Goal: Transaction & Acquisition: Book appointment/travel/reservation

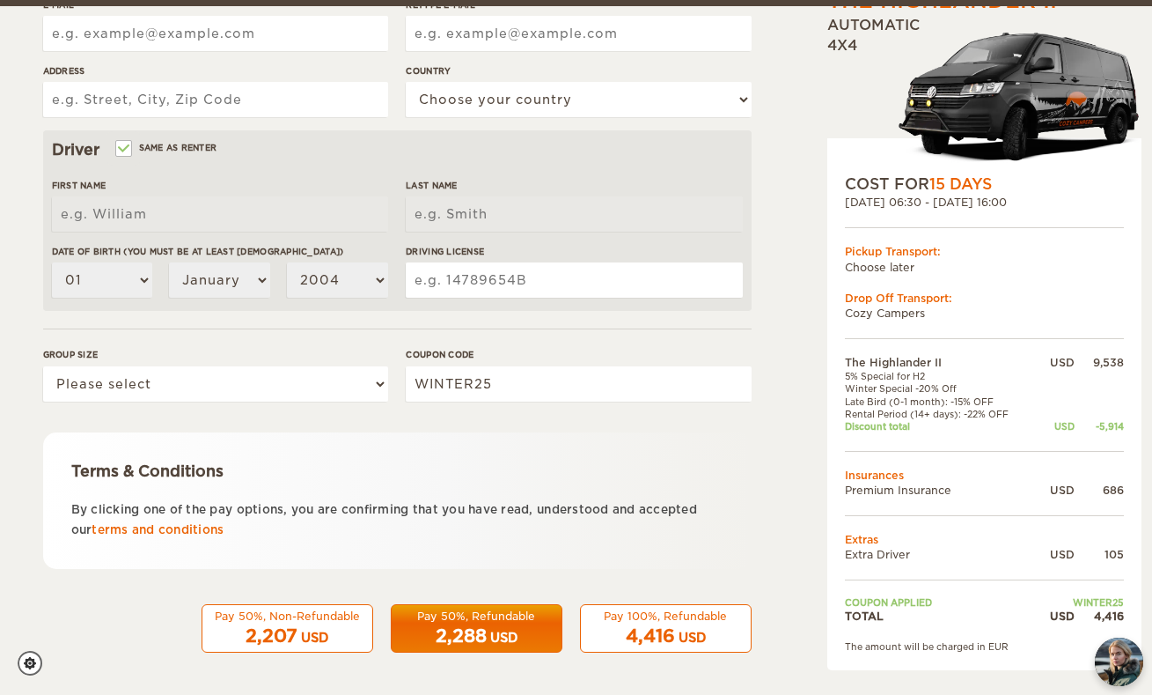
scroll to position [447, 0]
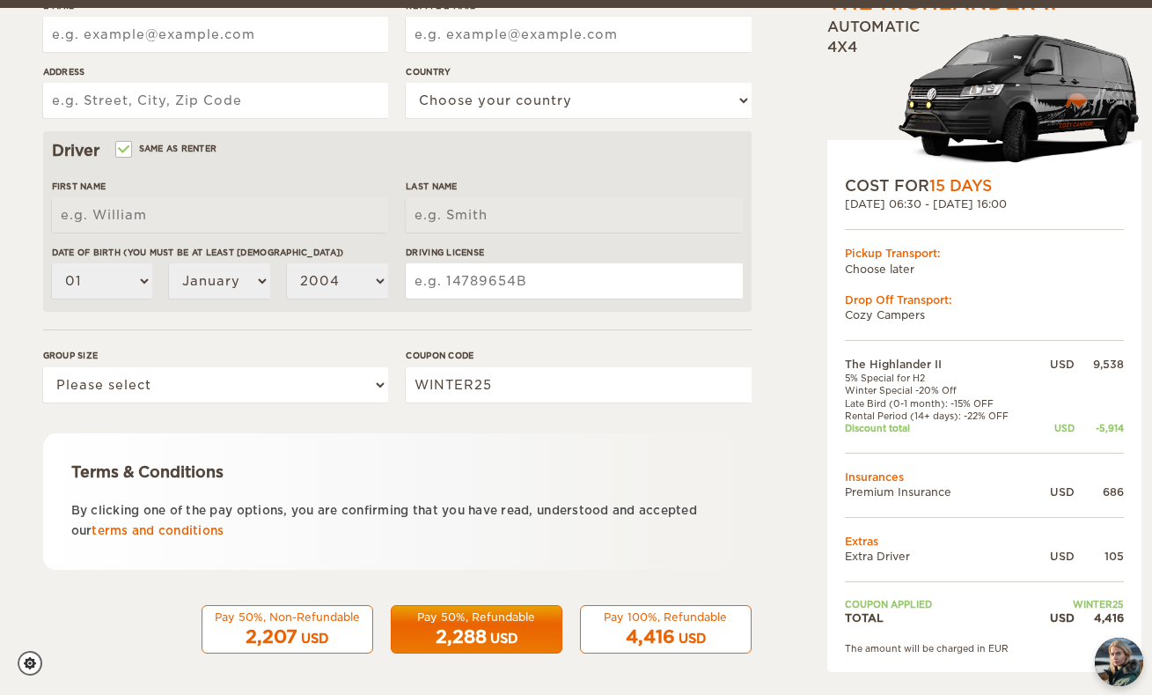
click at [673, 626] on span "4,416" at bounding box center [650, 636] width 49 height 21
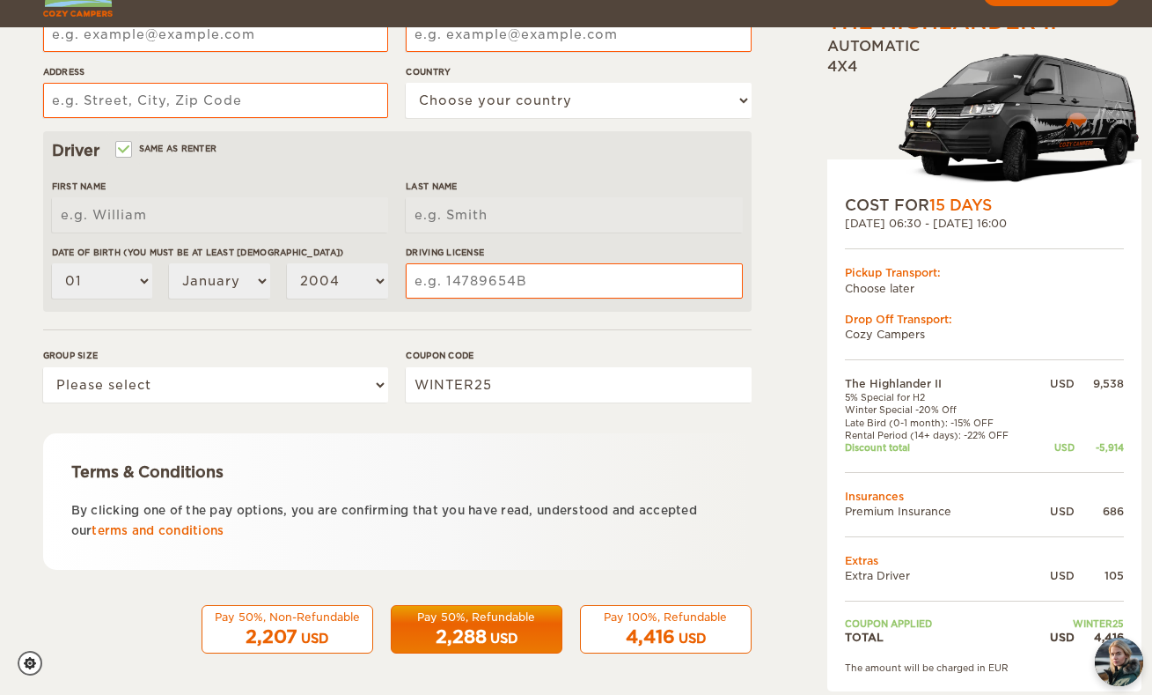
click at [342, 631] on div "2,207 USD" at bounding box center [287, 637] width 149 height 26
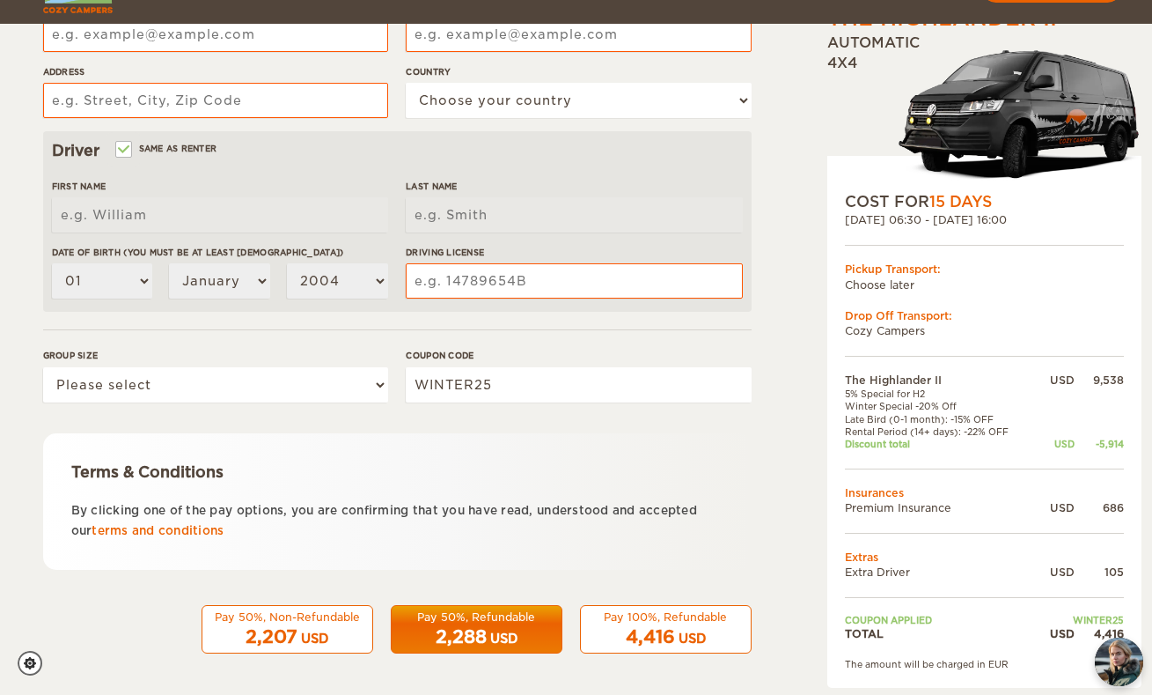
click at [276, 642] on span "2,207" at bounding box center [272, 636] width 52 height 21
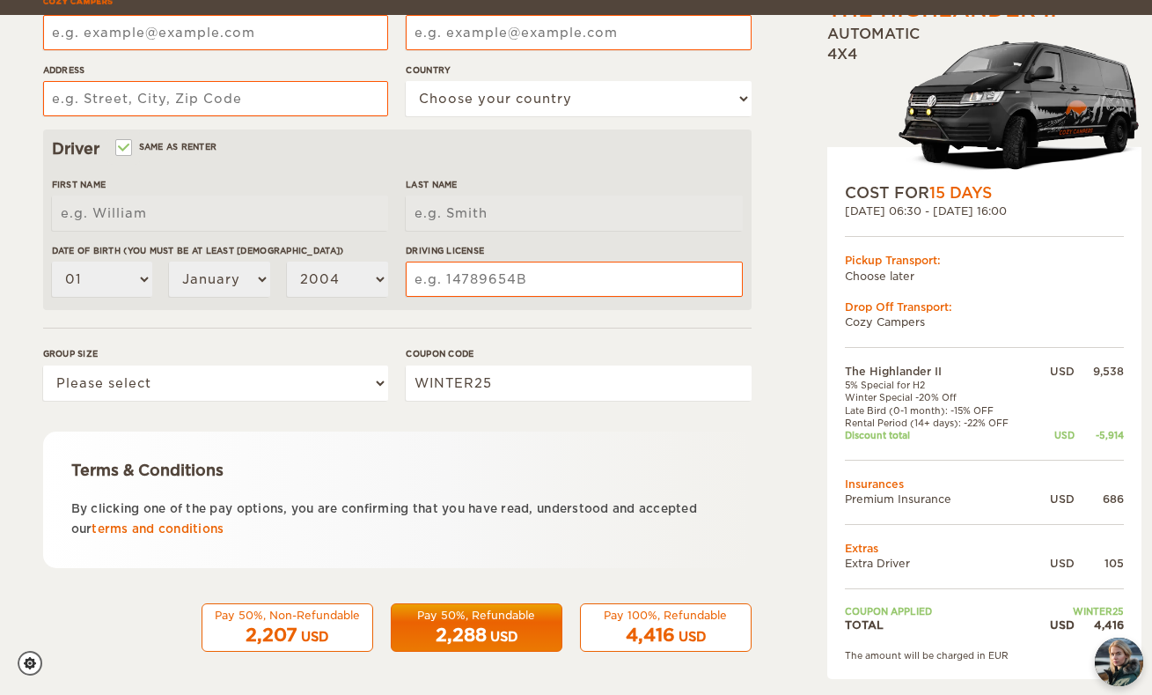
scroll to position [447, 0]
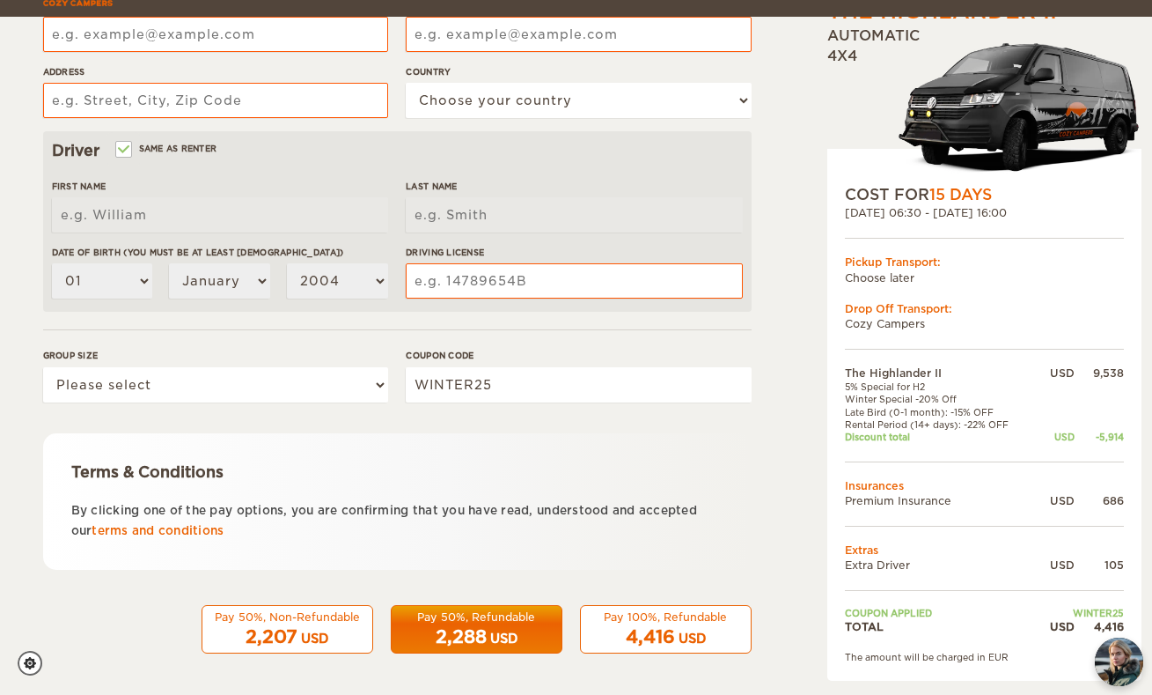
click at [276, 642] on span "2,207" at bounding box center [272, 636] width 52 height 21
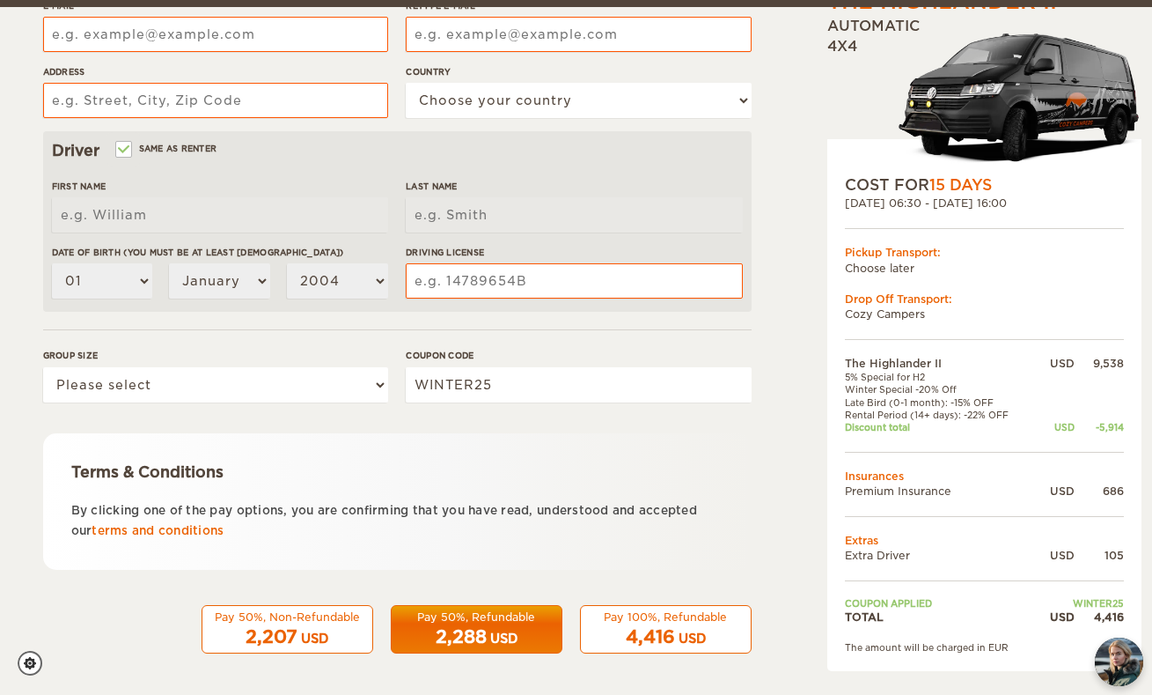
click at [968, 177] on span "15 Days" at bounding box center [961, 185] width 63 height 18
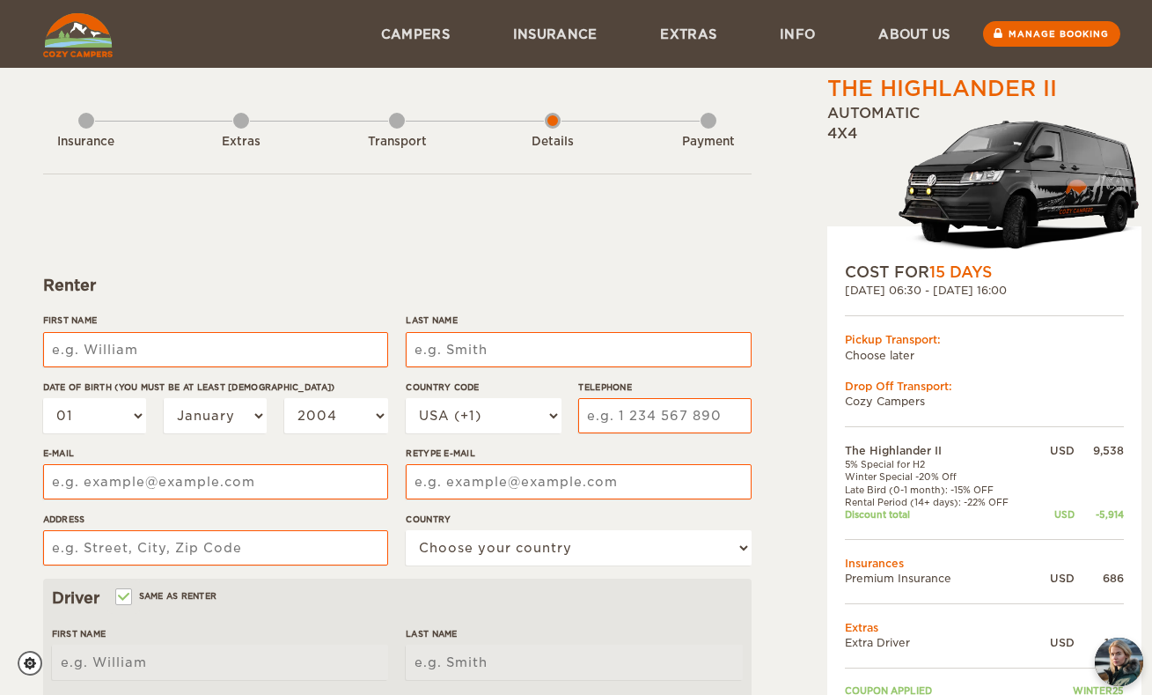
scroll to position [0, 0]
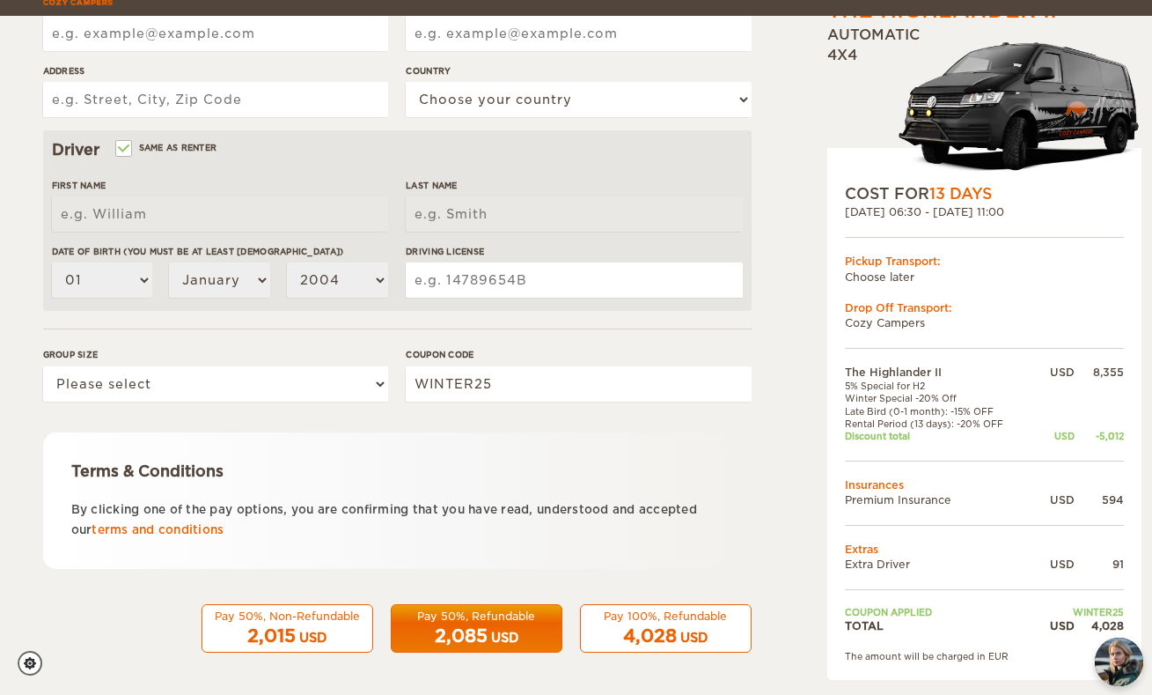
scroll to position [447, 0]
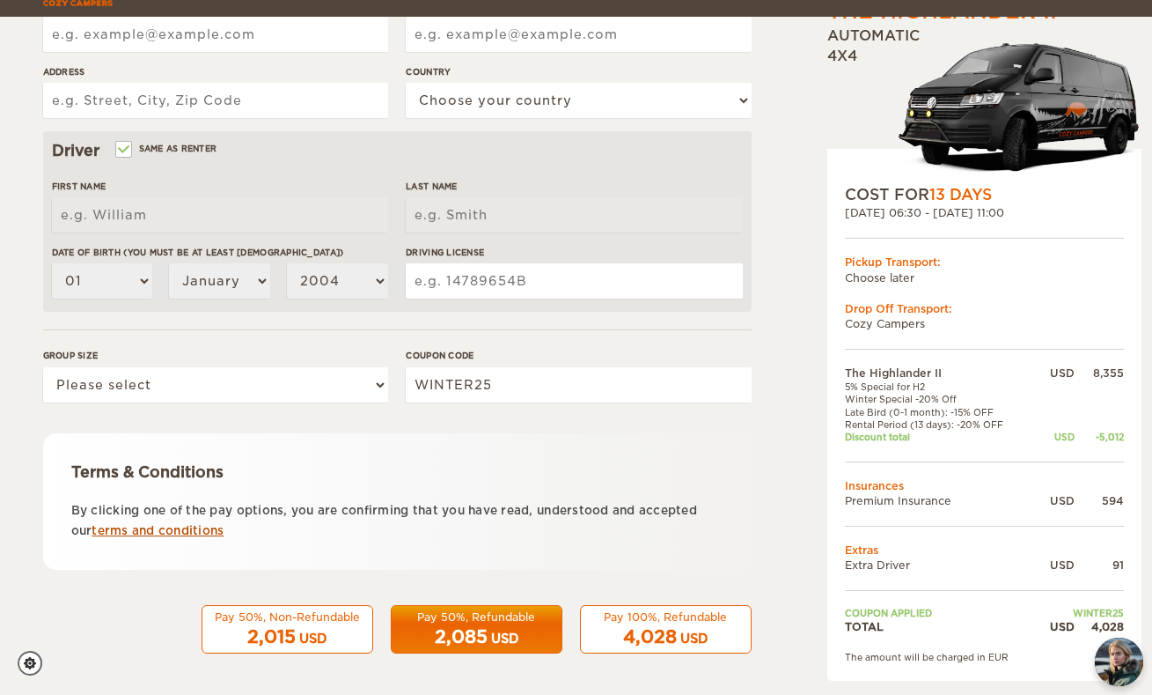
click at [186, 529] on link "terms and conditions" at bounding box center [158, 530] width 132 height 13
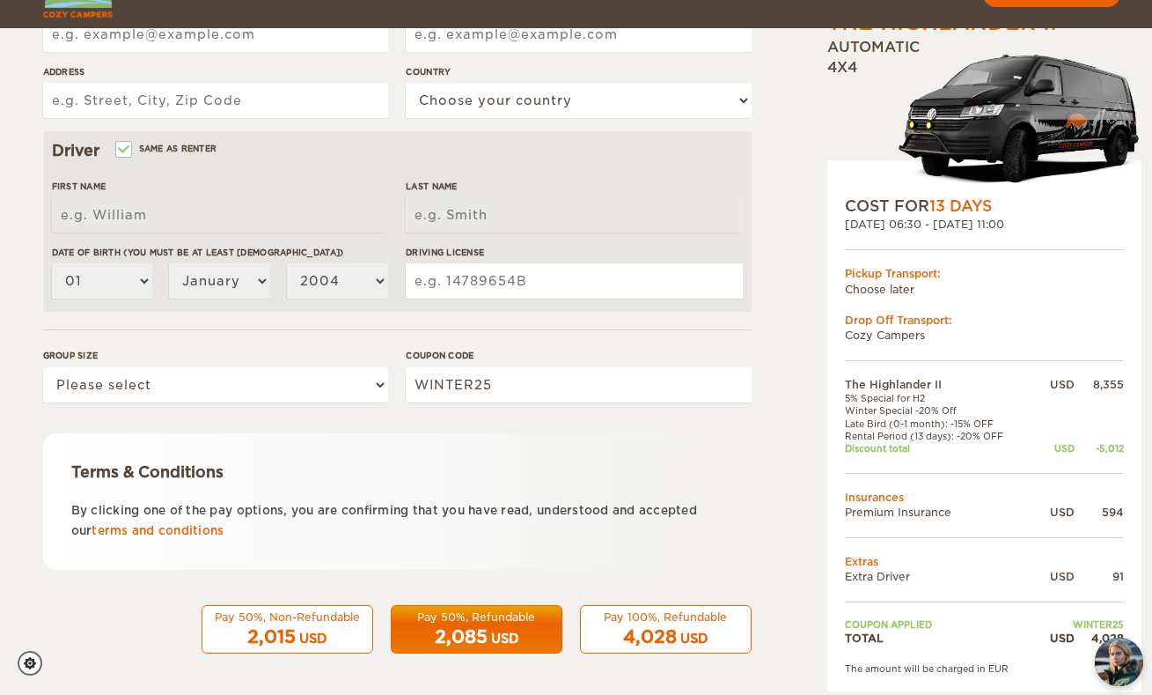
click at [725, 609] on div "Pay 100%, Refundable" at bounding box center [666, 616] width 149 height 15
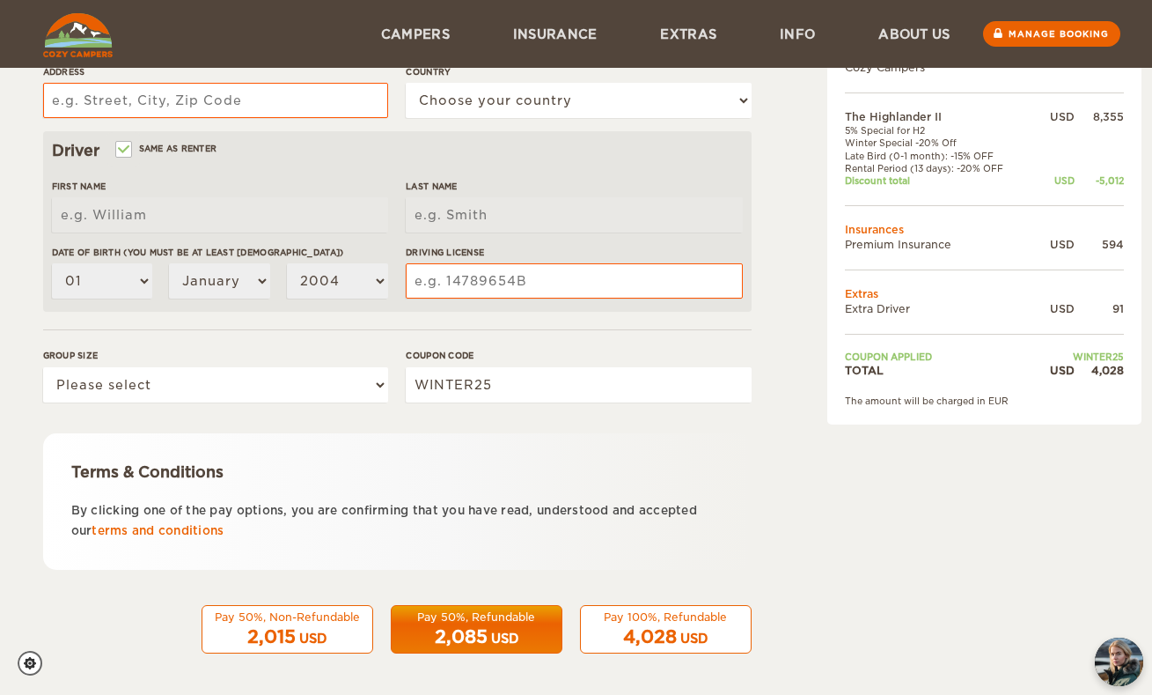
scroll to position [102, 0]
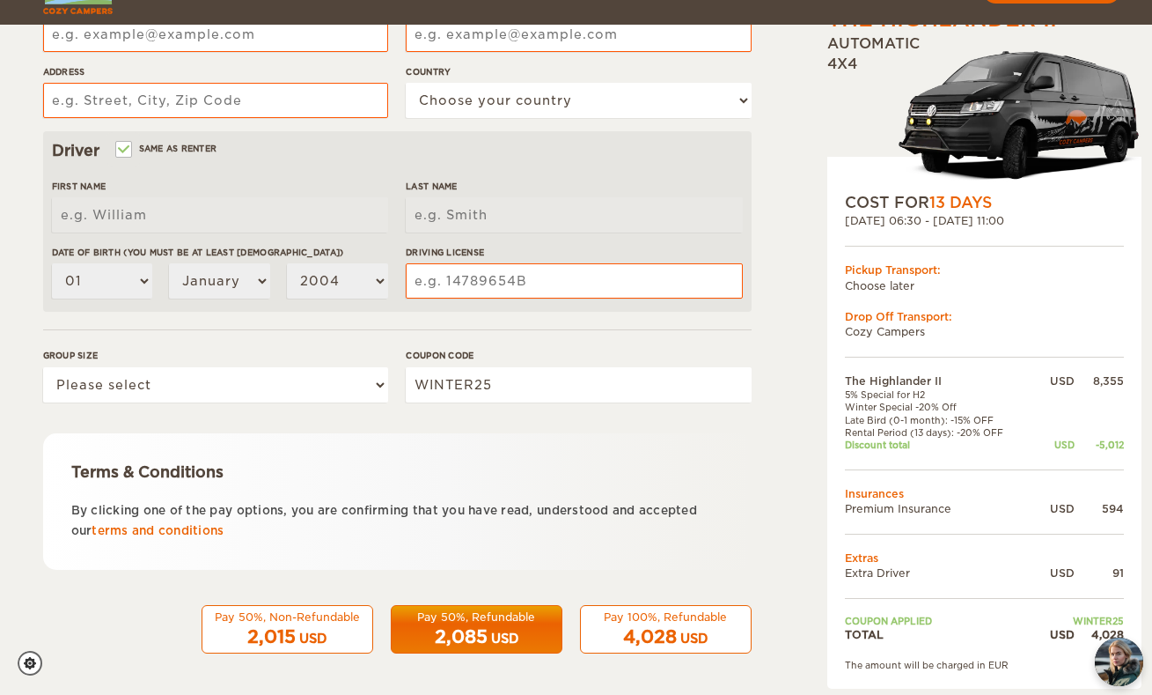
click at [725, 609] on div "Pay 100%, Refundable" at bounding box center [666, 616] width 149 height 15
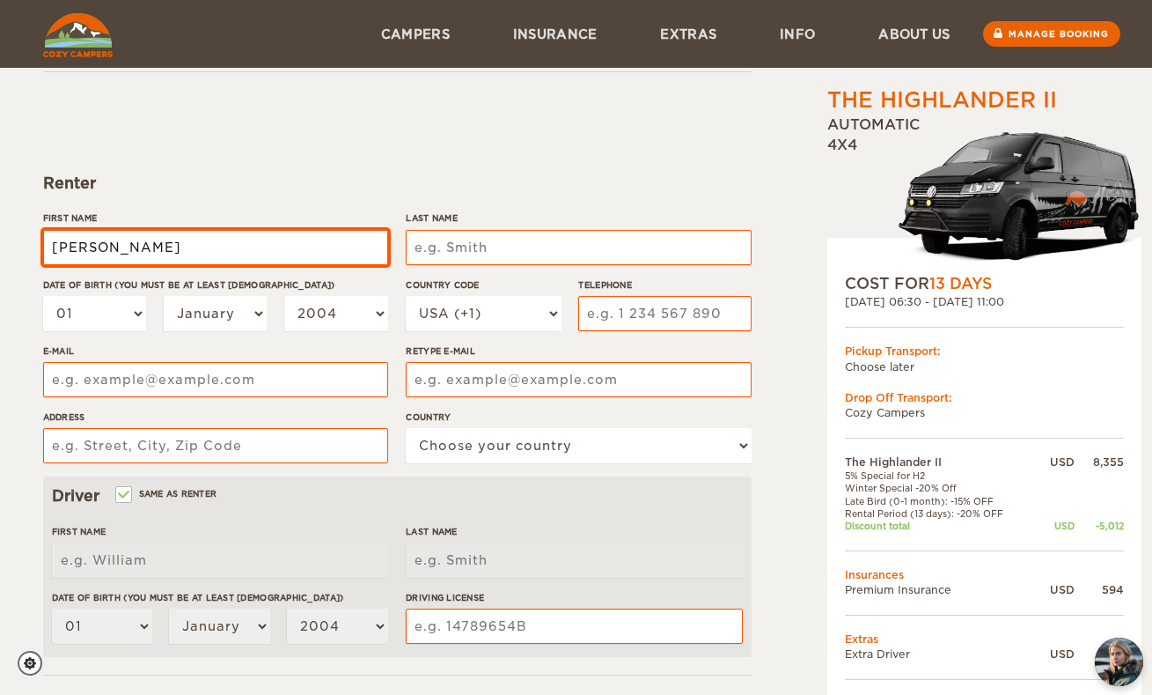
type input "[PERSON_NAME]"
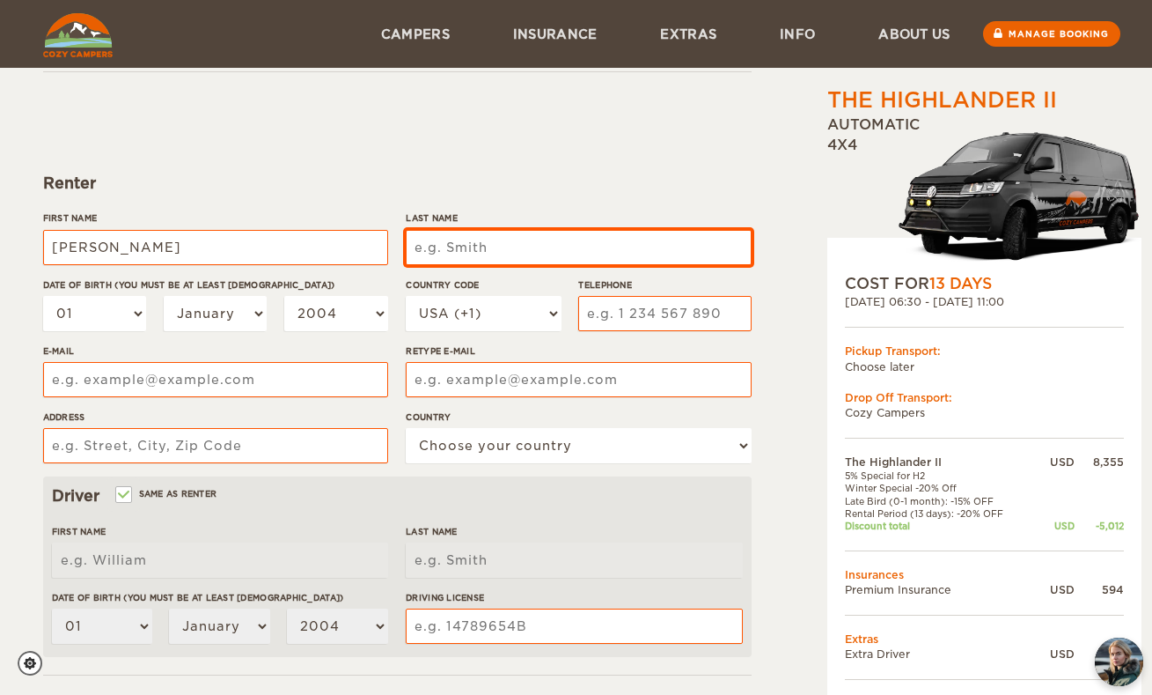
type input "[PERSON_NAME]"
type input "c"
type input "Colwel"
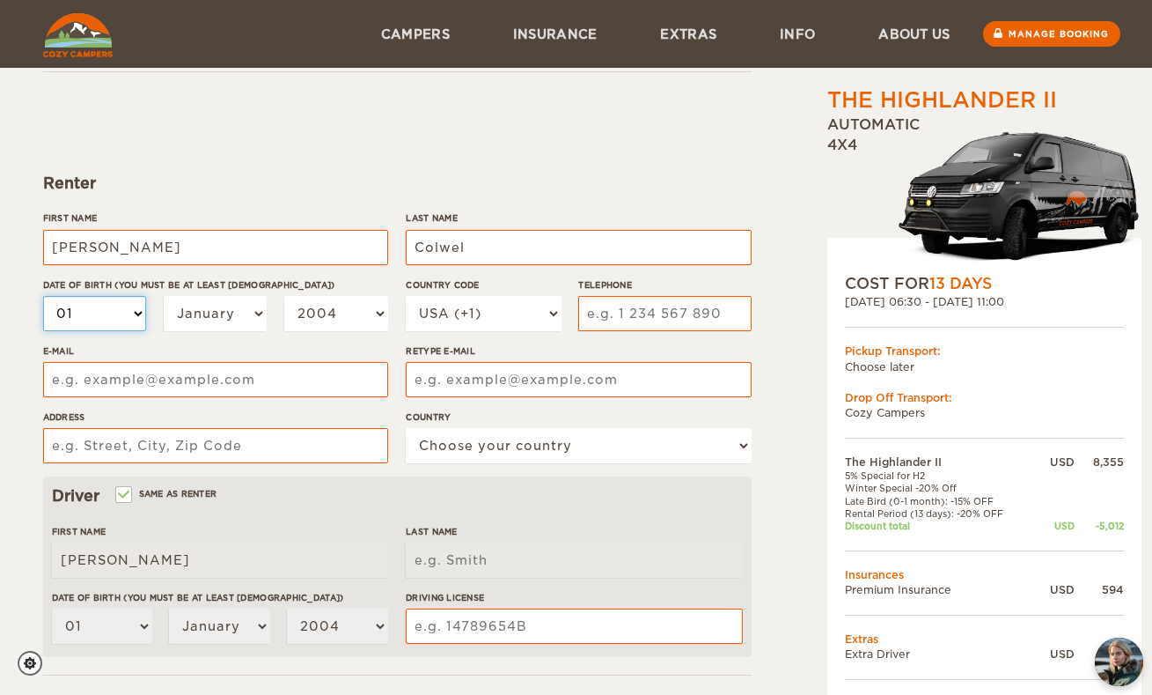
type input "Colwel"
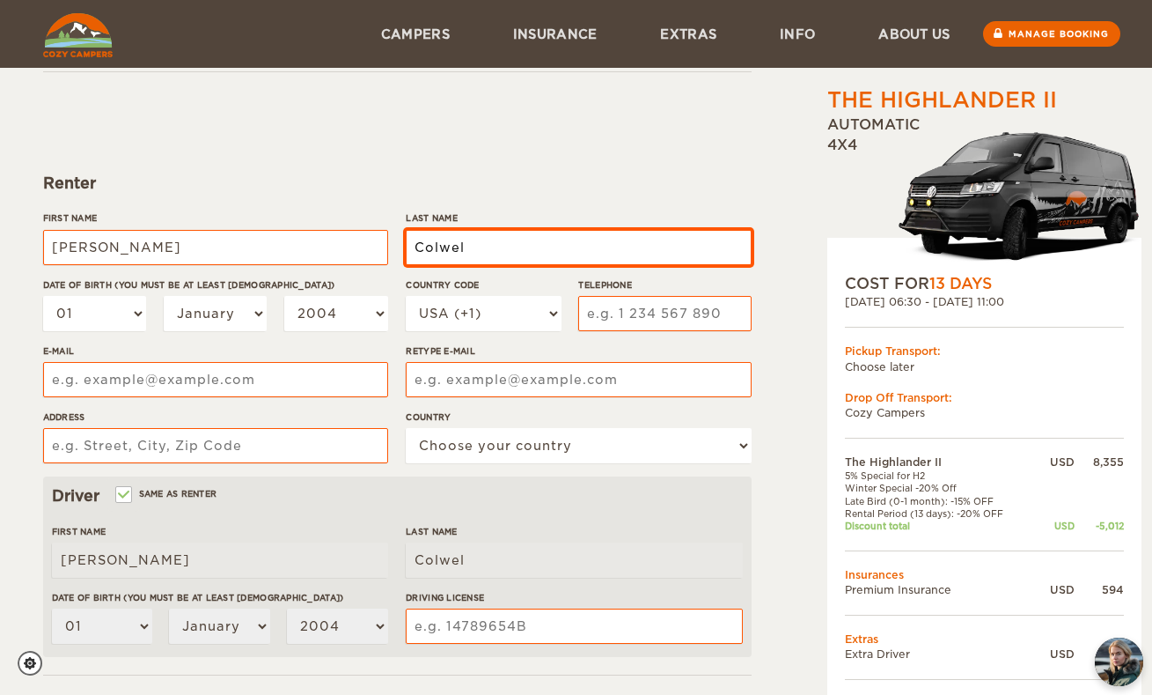
click at [504, 241] on input "Colwel" at bounding box center [578, 247] width 345 height 35
type input "[PERSON_NAME]"
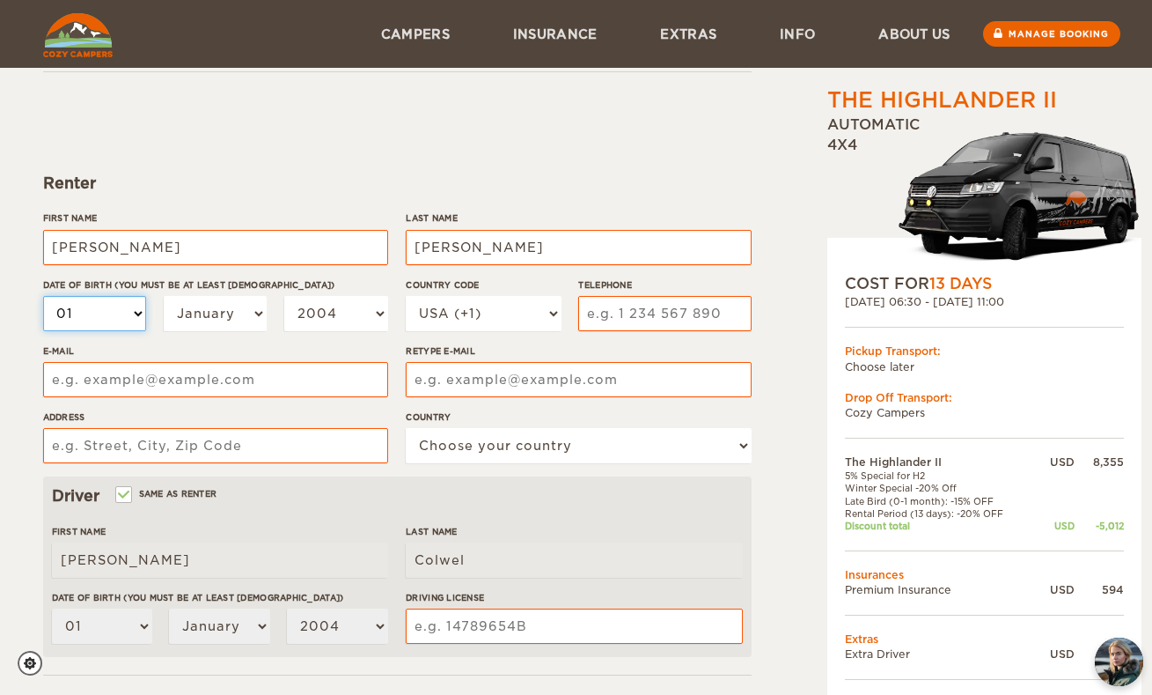
type input "[PERSON_NAME]"
select select "03"
select select "09"
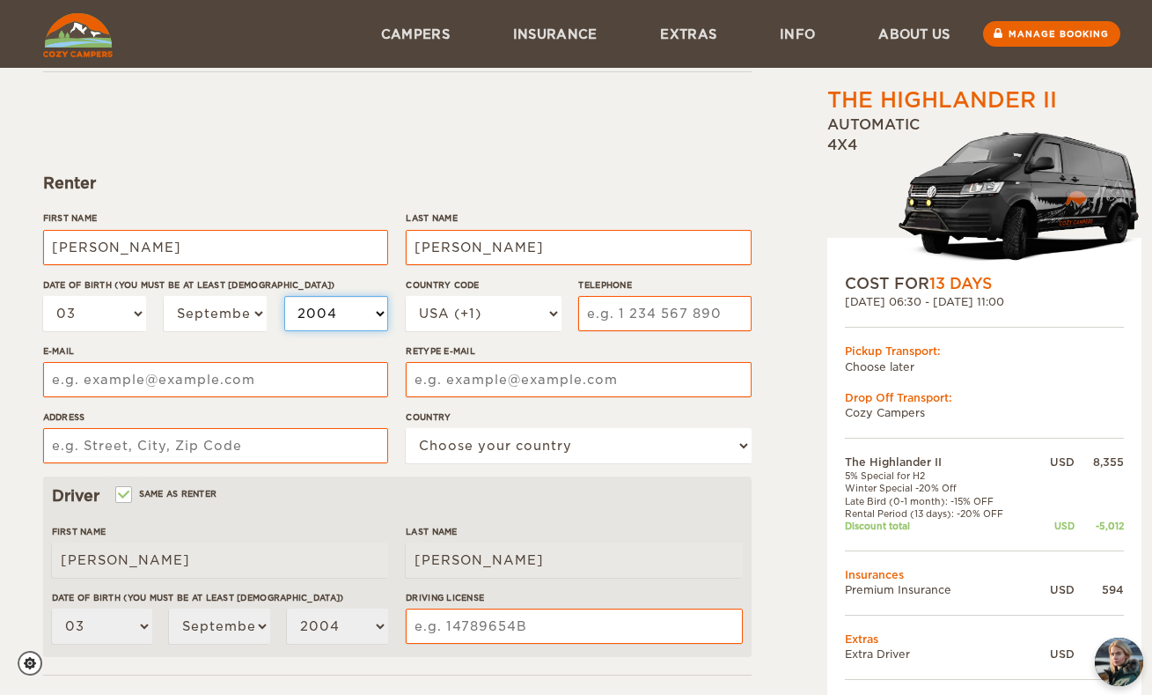
select select "1986"
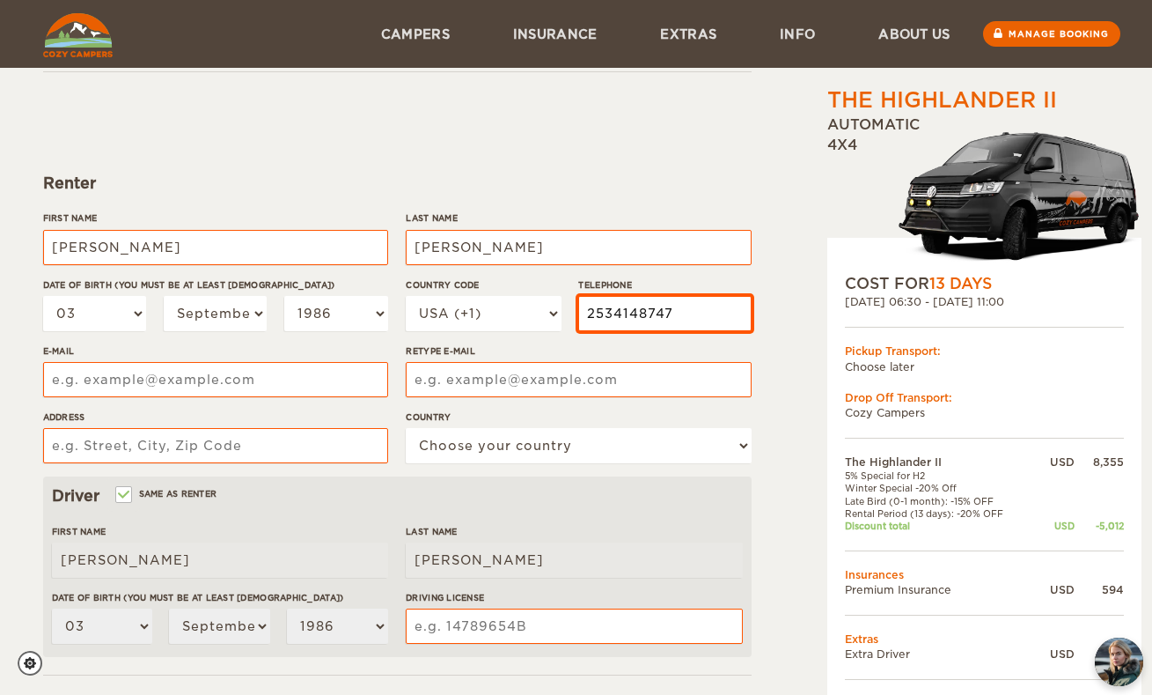
type input "2534148747"
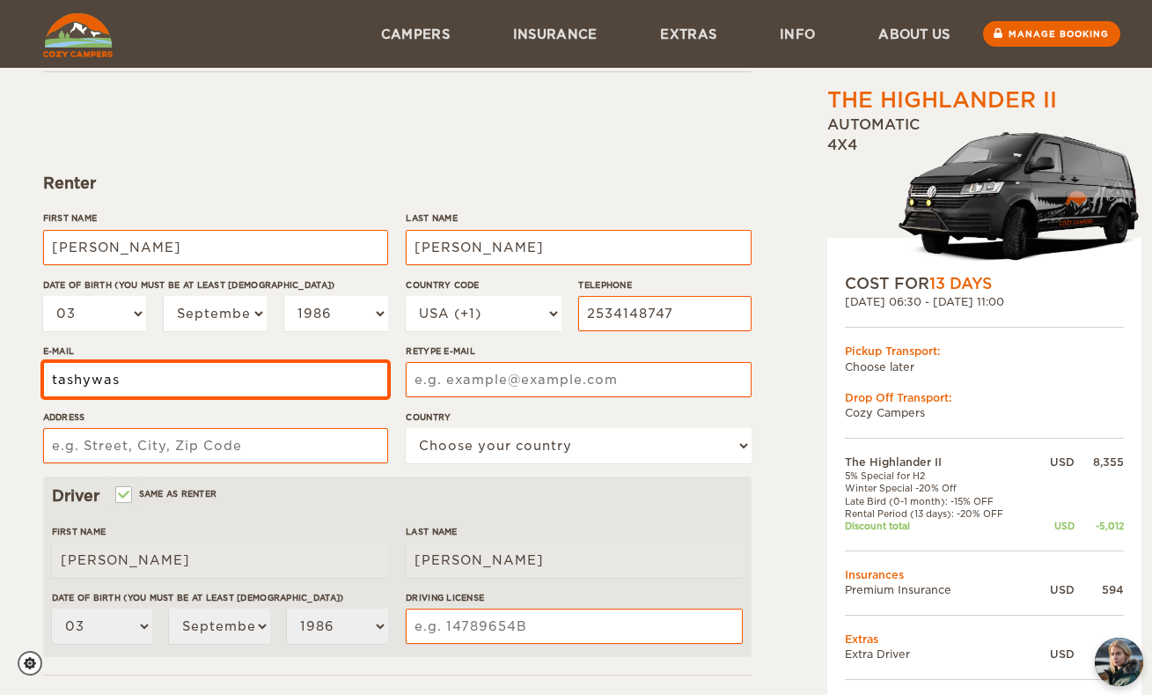
type input "[EMAIL_ADDRESS][DOMAIN_NAME]"
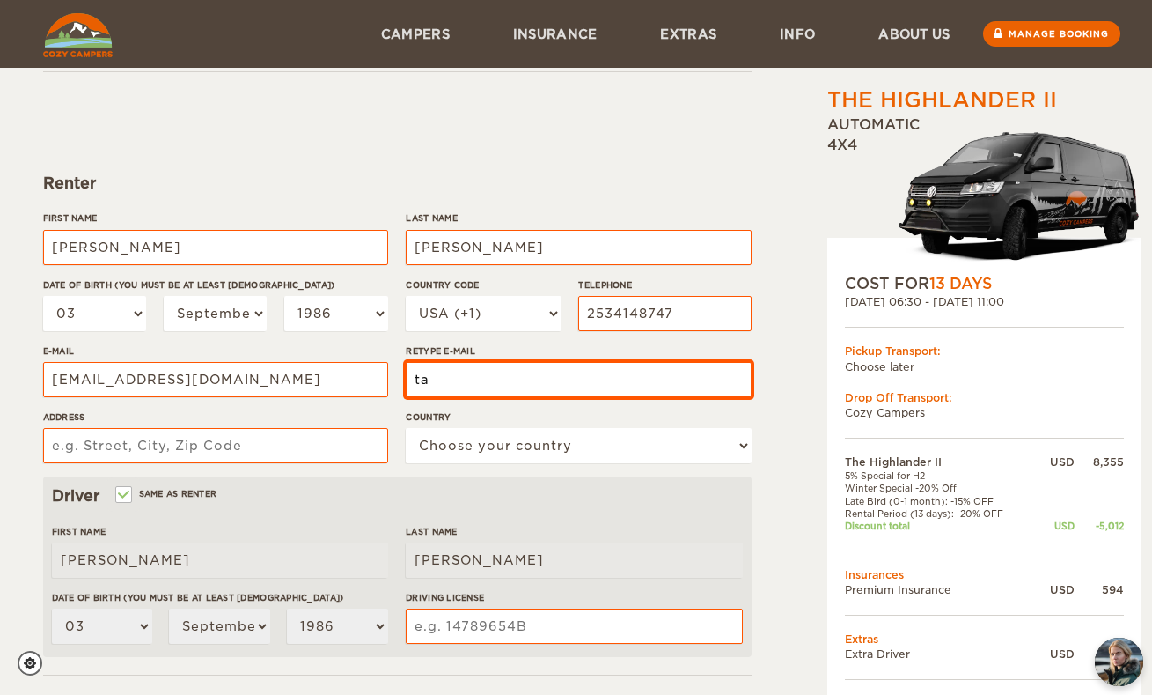
type input "[EMAIL_ADDRESS][DOMAIN_NAME]"
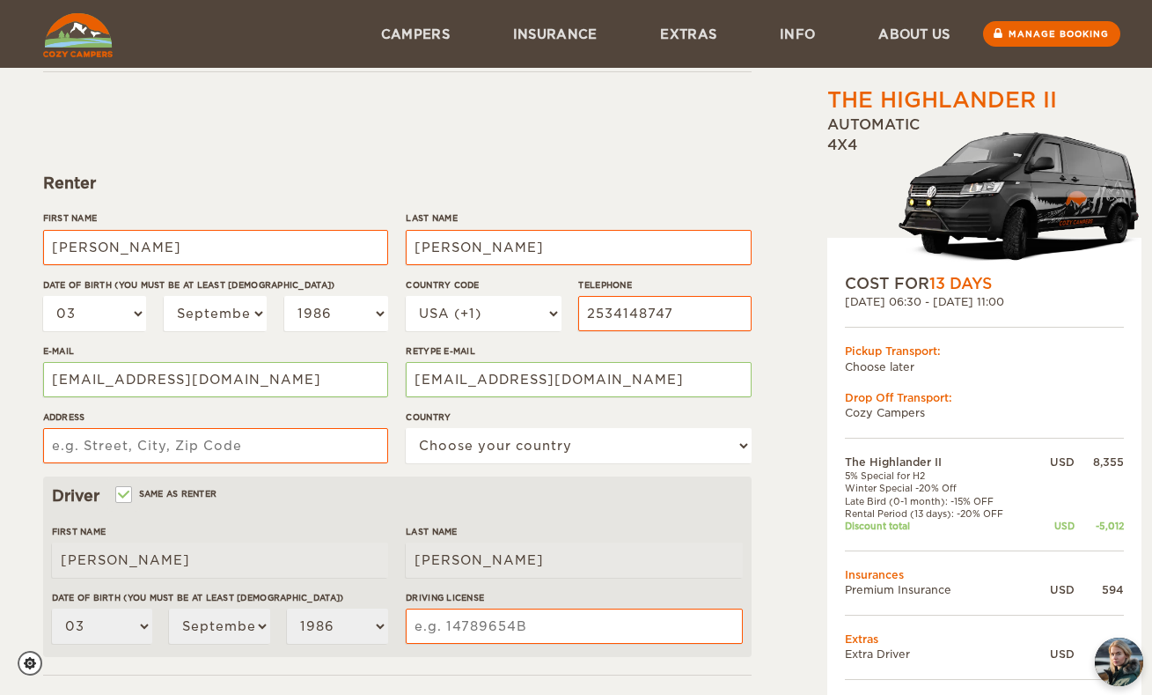
click at [253, 471] on div "Address" at bounding box center [215, 443] width 345 height 66
click at [253, 466] on div "Address" at bounding box center [215, 443] width 345 height 66
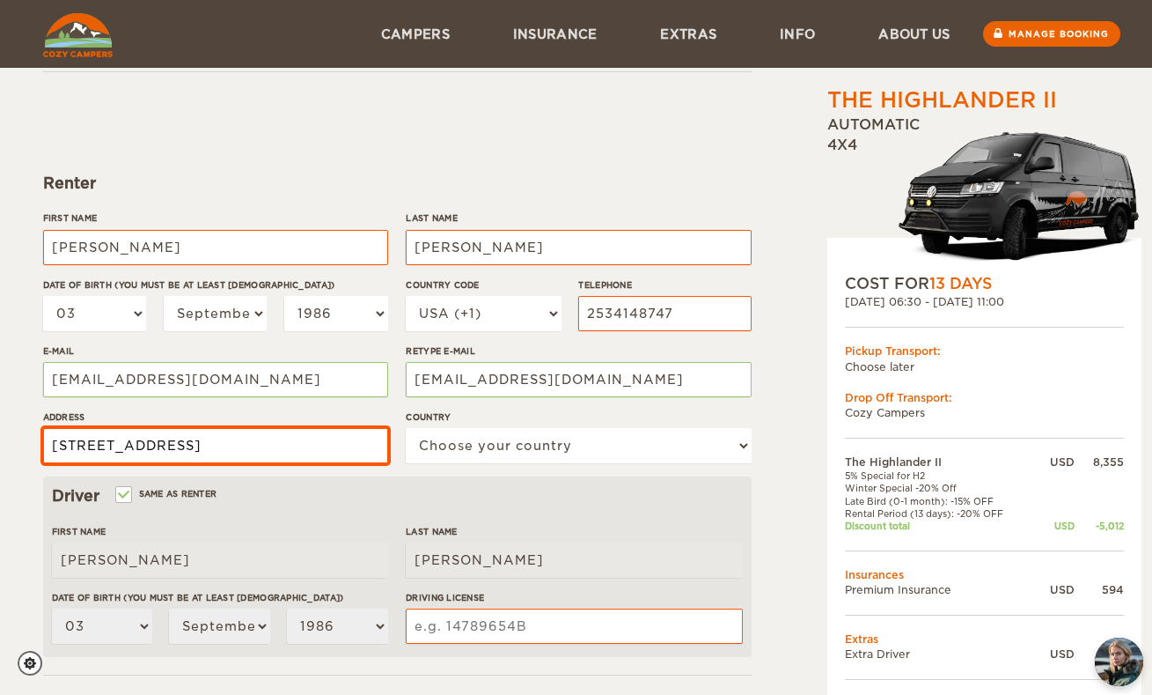
type input "[STREET_ADDRESS]"
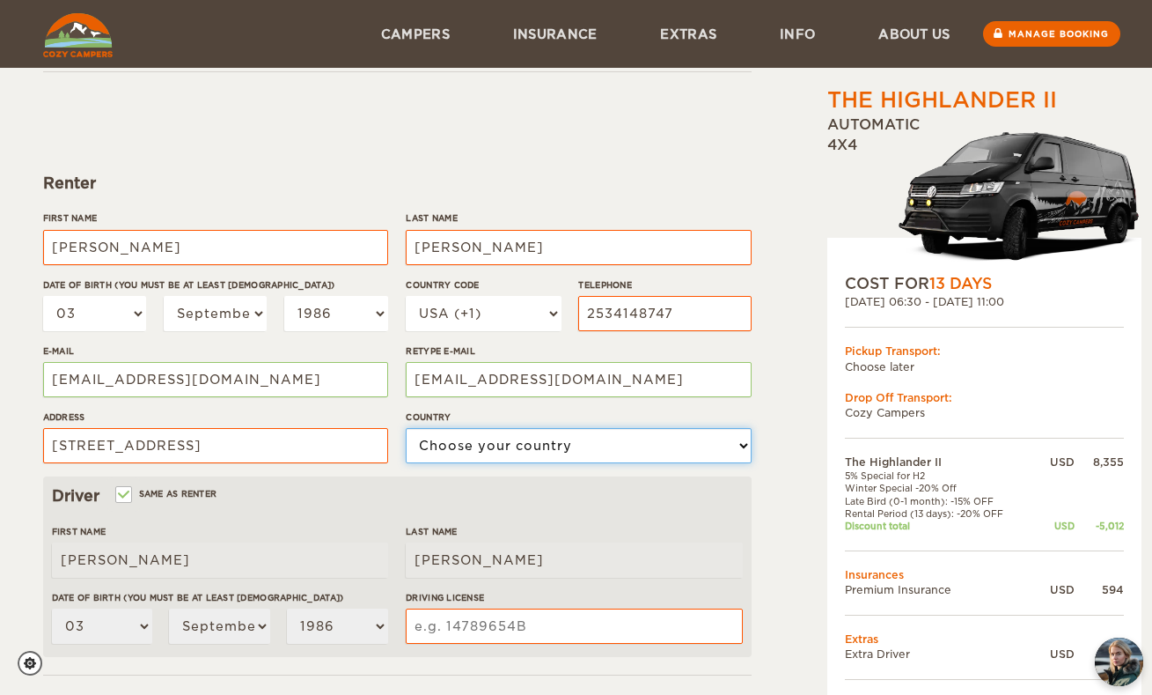
select select "222"
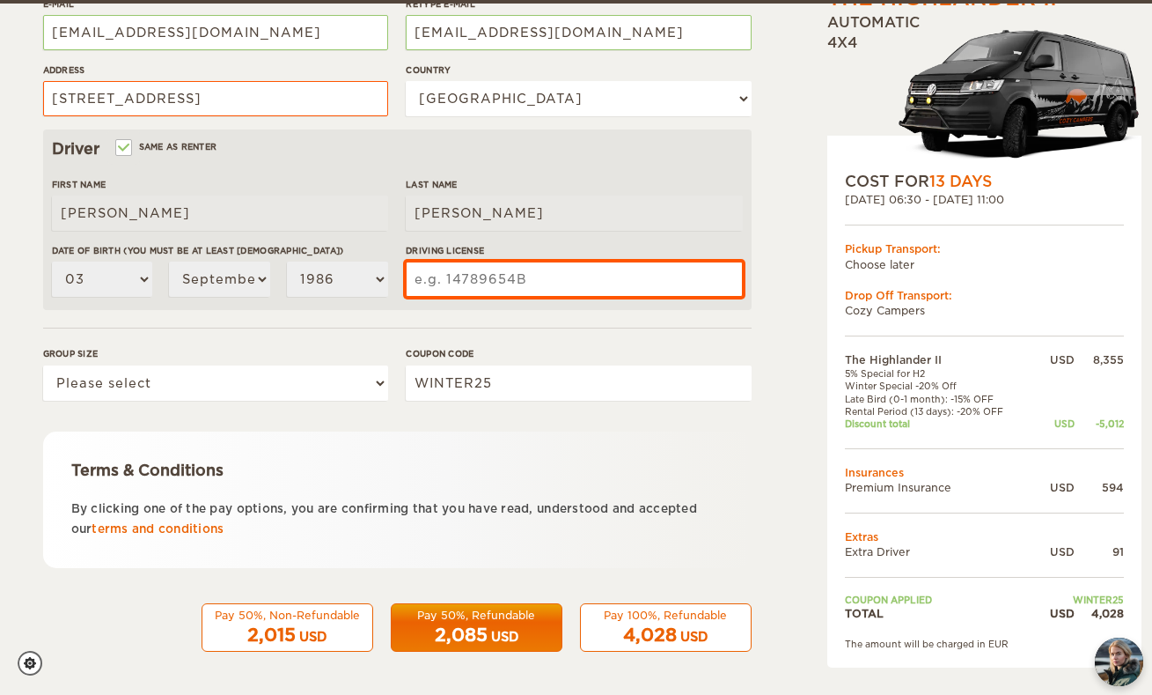
scroll to position [447, 0]
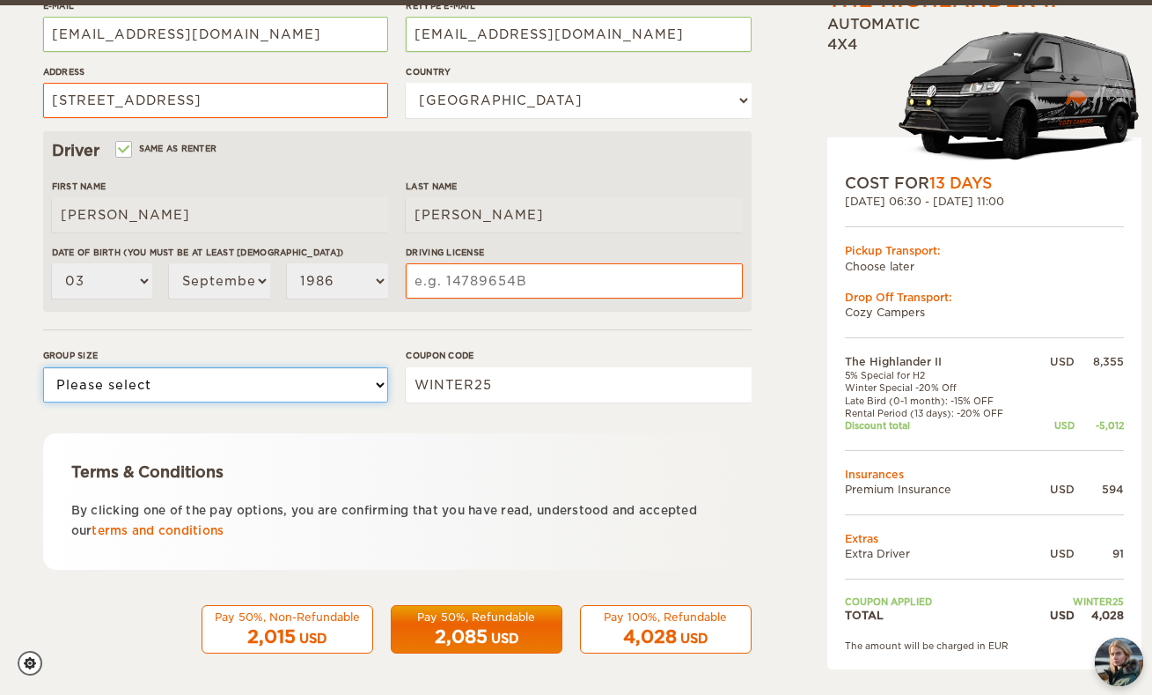
select select "2"
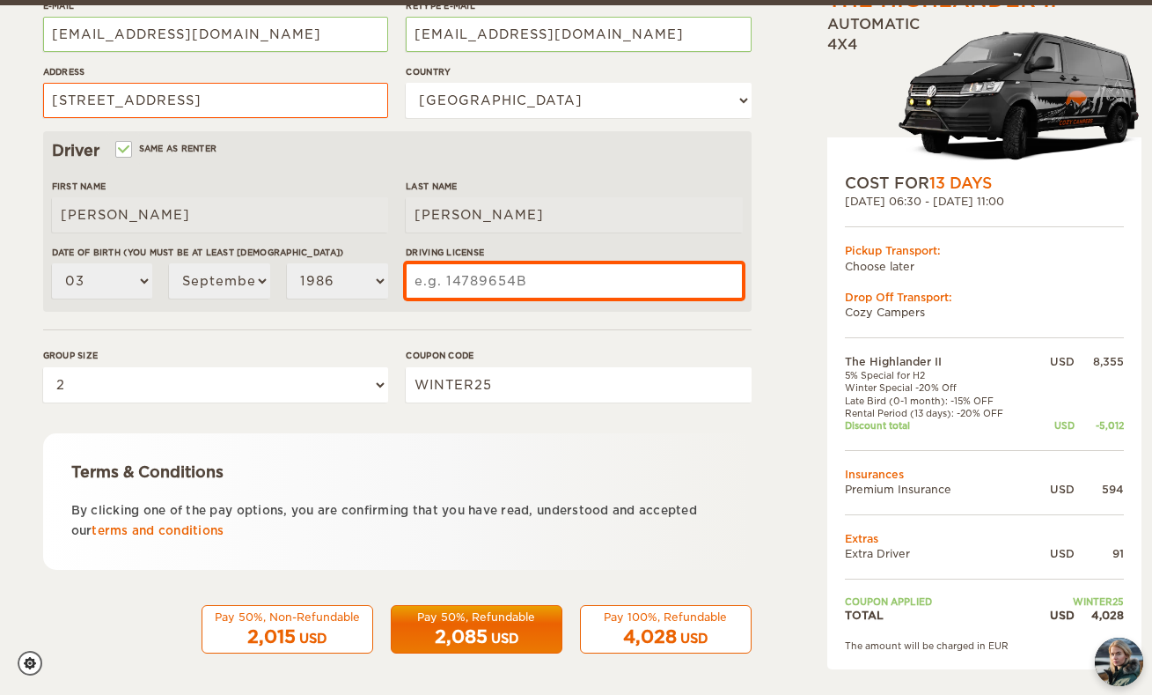
click at [529, 281] on input "Driving License" at bounding box center [574, 280] width 336 height 35
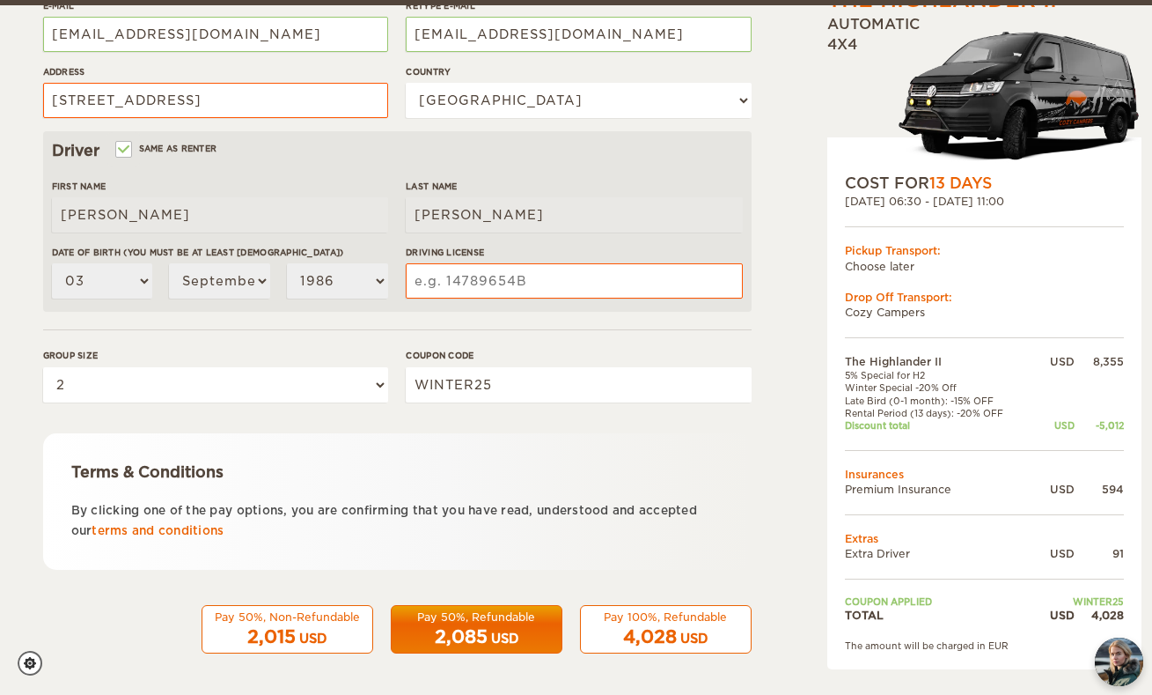
click at [655, 659] on div "Insurance Extras Transport Details Payment Renter First Name [PERSON_NAME] Last…" at bounding box center [397, 158] width 709 height 1041
click at [655, 641] on span "4,028" at bounding box center [650, 636] width 54 height 21
